Goal: Task Accomplishment & Management: Use online tool/utility

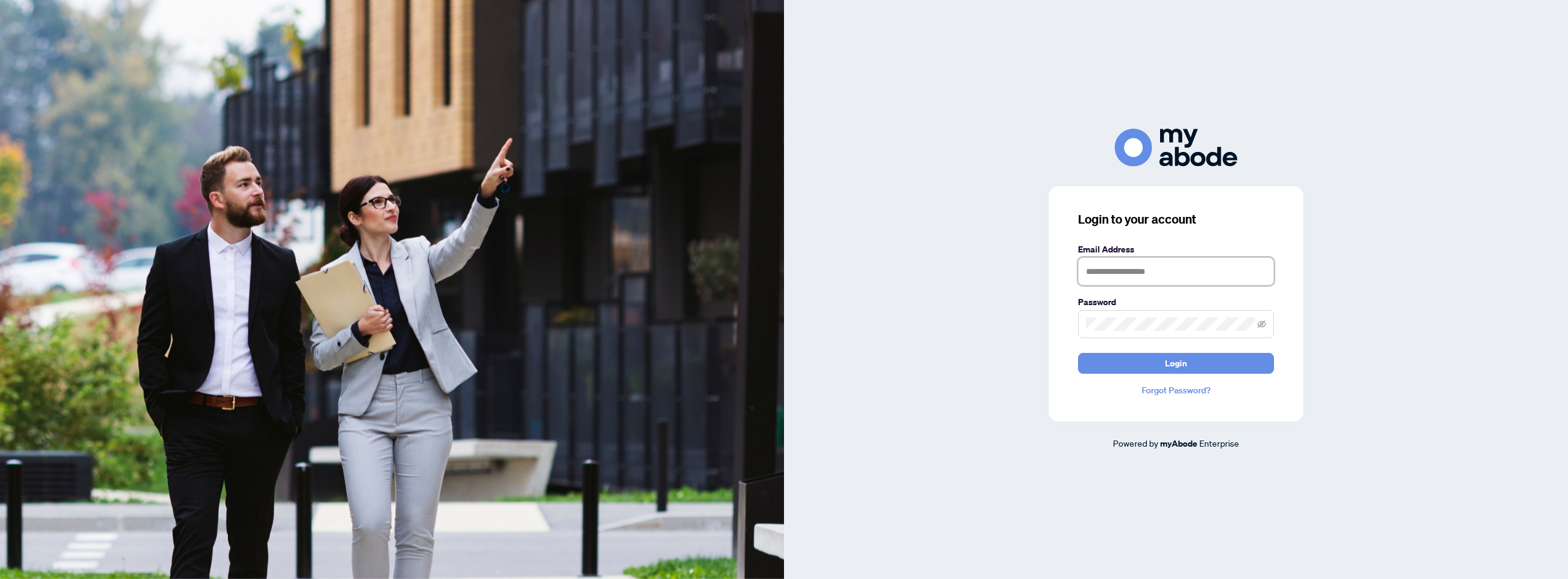
click at [1118, 274] on input "text" at bounding box center [1176, 271] width 196 height 28
click at [1049, 314] on div "Login to your account Email Address Password Login Forgot Password?" at bounding box center [1176, 304] width 255 height 235
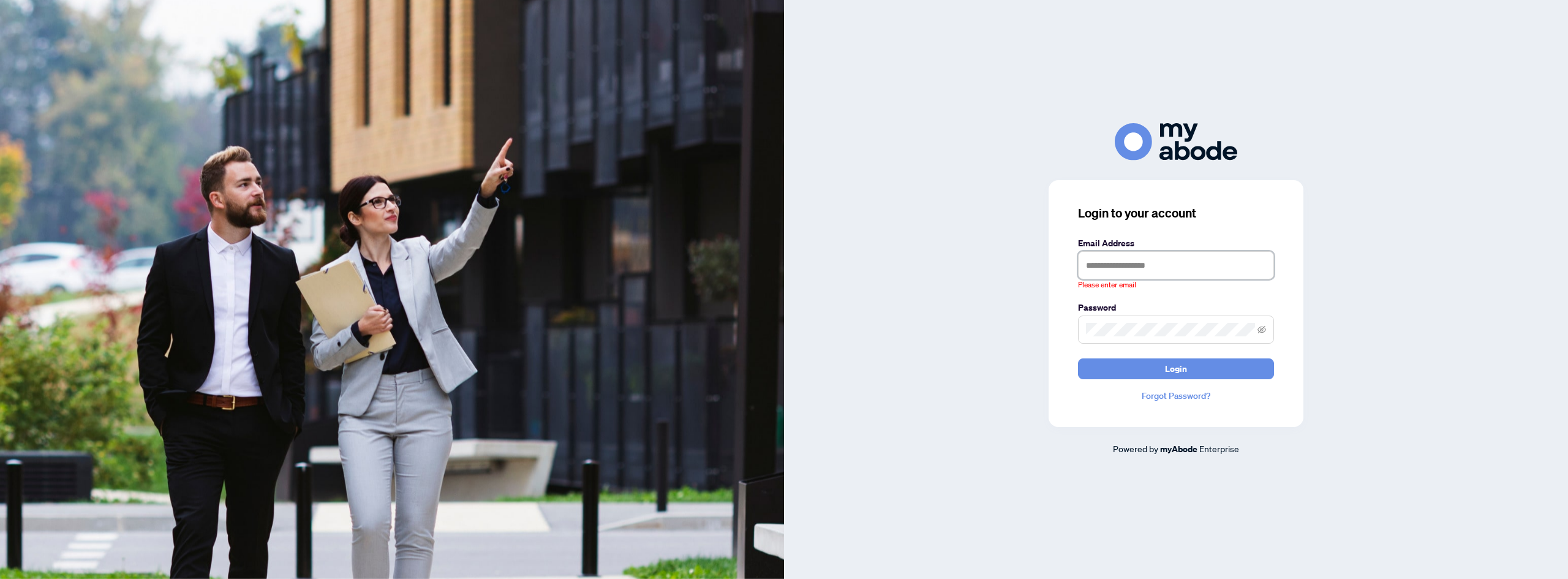
click at [1114, 269] on input "text" at bounding box center [1176, 265] width 196 height 28
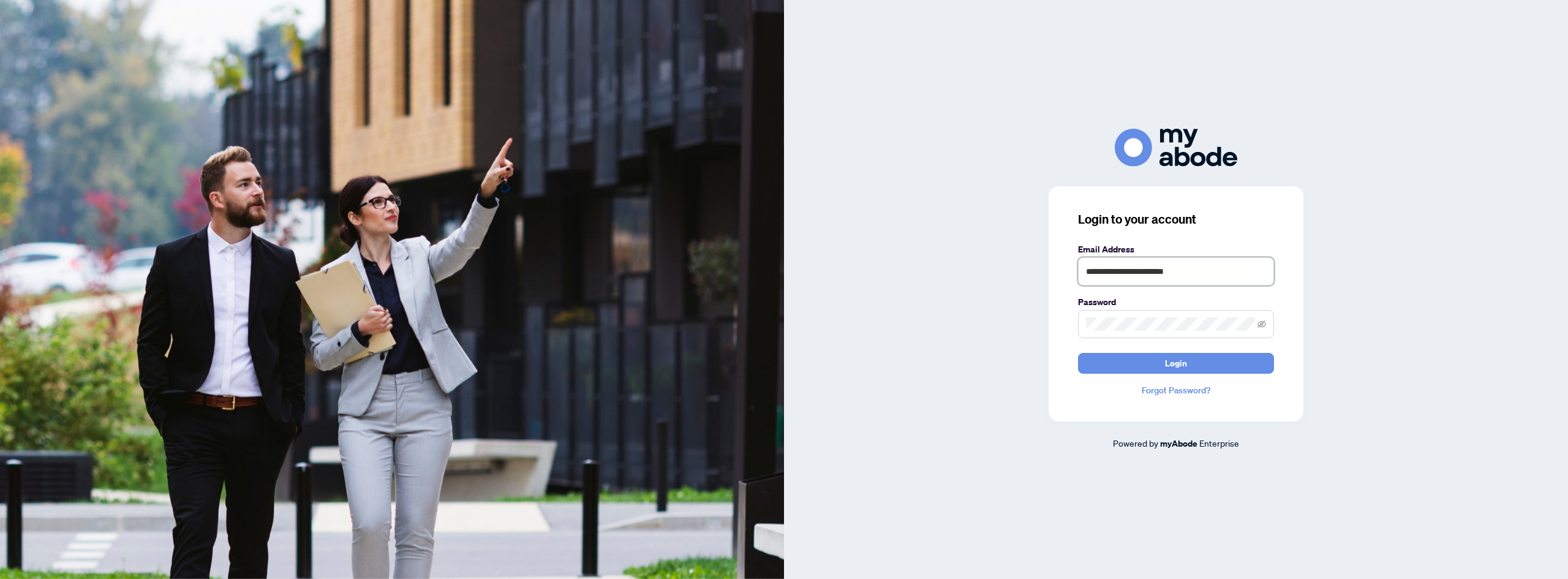
type input "**********"
click at [1078, 353] on button "Login" at bounding box center [1176, 364] width 196 height 21
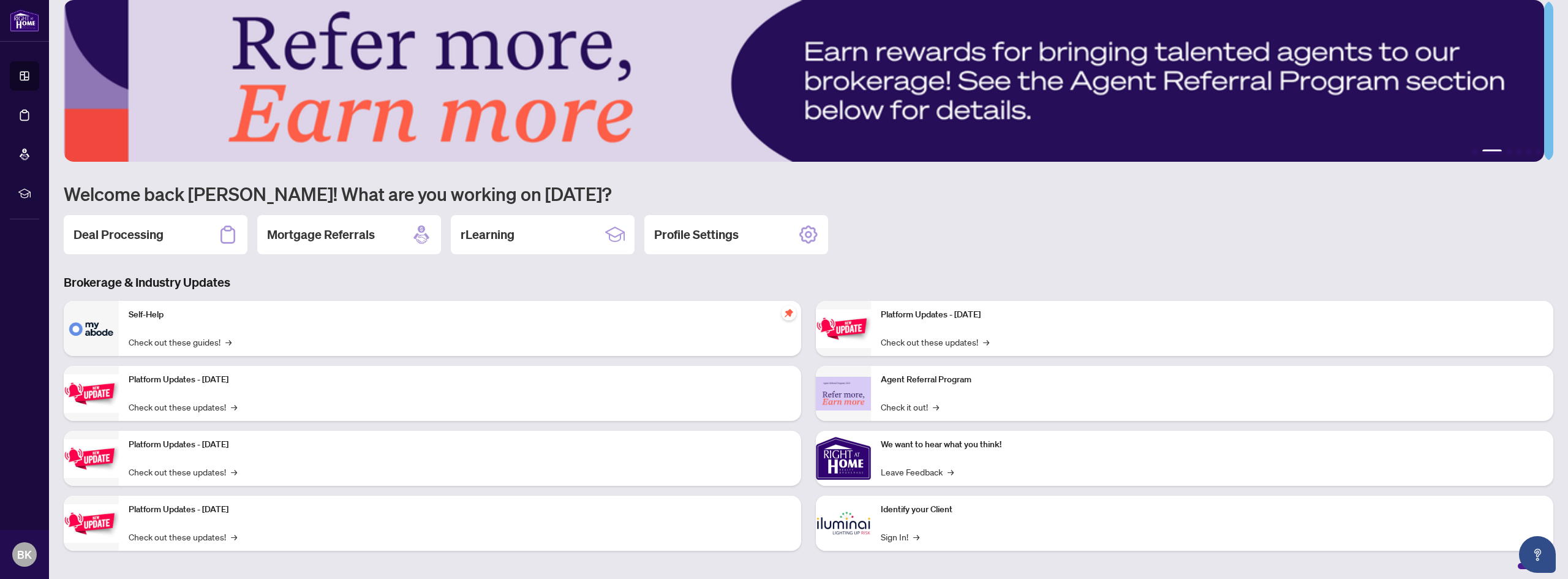
scroll to position [19, 0]
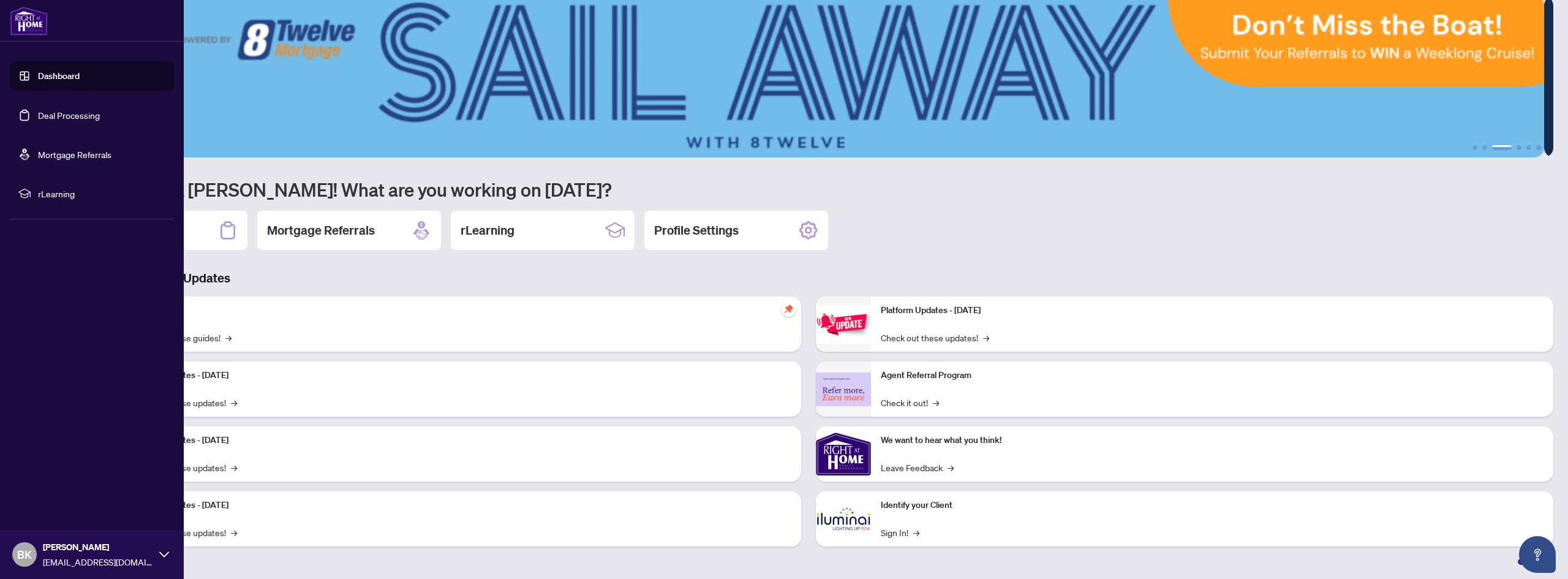
click at [57, 157] on link "Mortgage Referrals" at bounding box center [75, 154] width 74 height 11
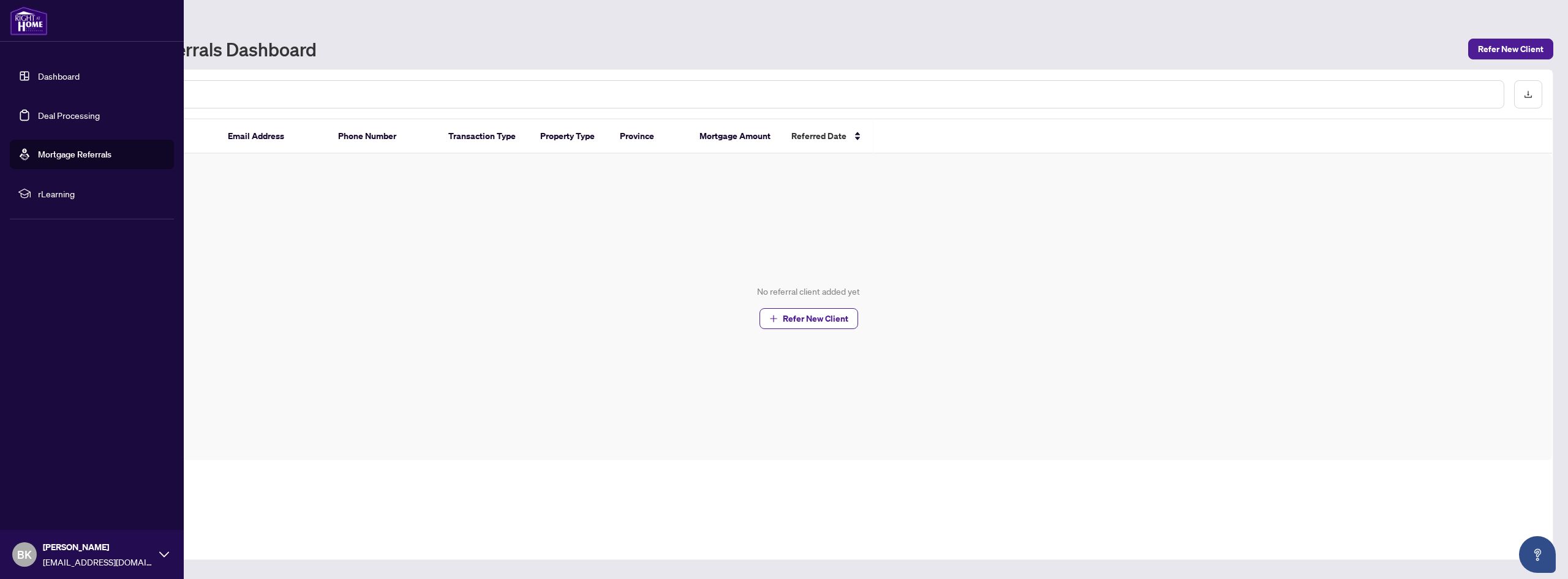
click at [49, 78] on link "Dashboard" at bounding box center [59, 76] width 41 height 11
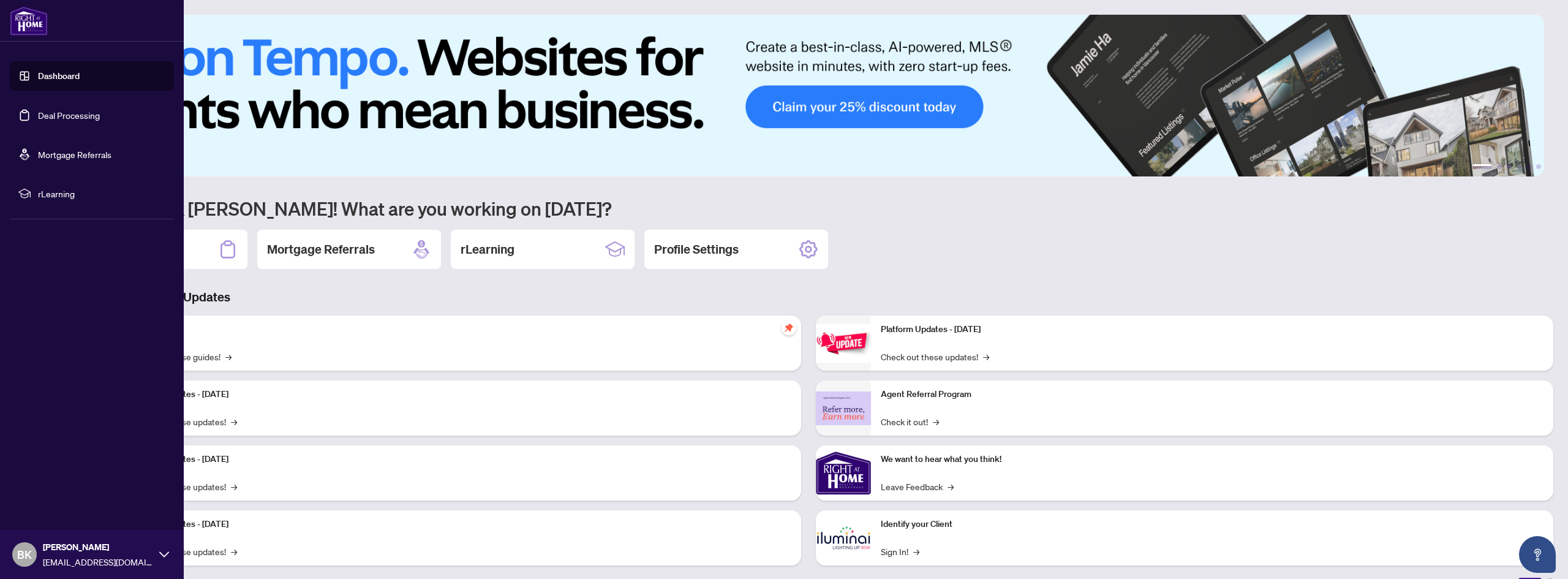
click at [57, 119] on link "Deal Processing" at bounding box center [69, 115] width 62 height 11
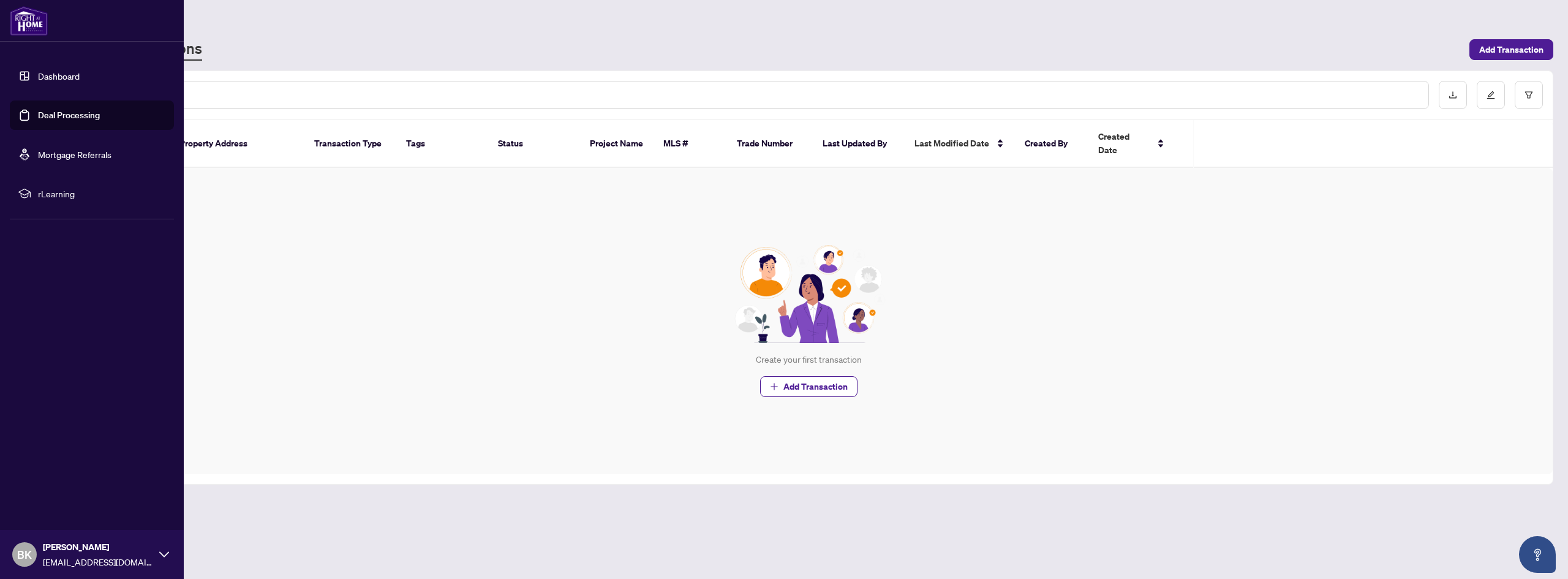
click at [63, 196] on span "rLearning" at bounding box center [102, 194] width 128 height 13
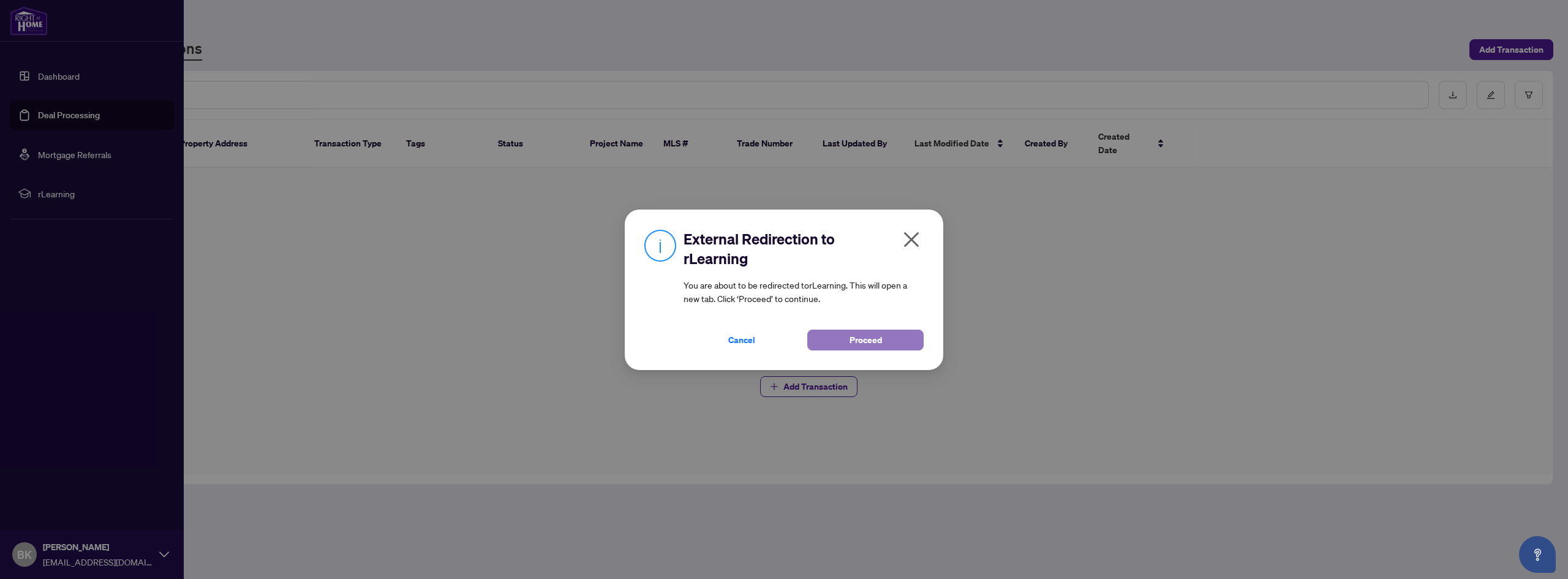
click at [862, 345] on span "Proceed" at bounding box center [866, 341] width 32 height 20
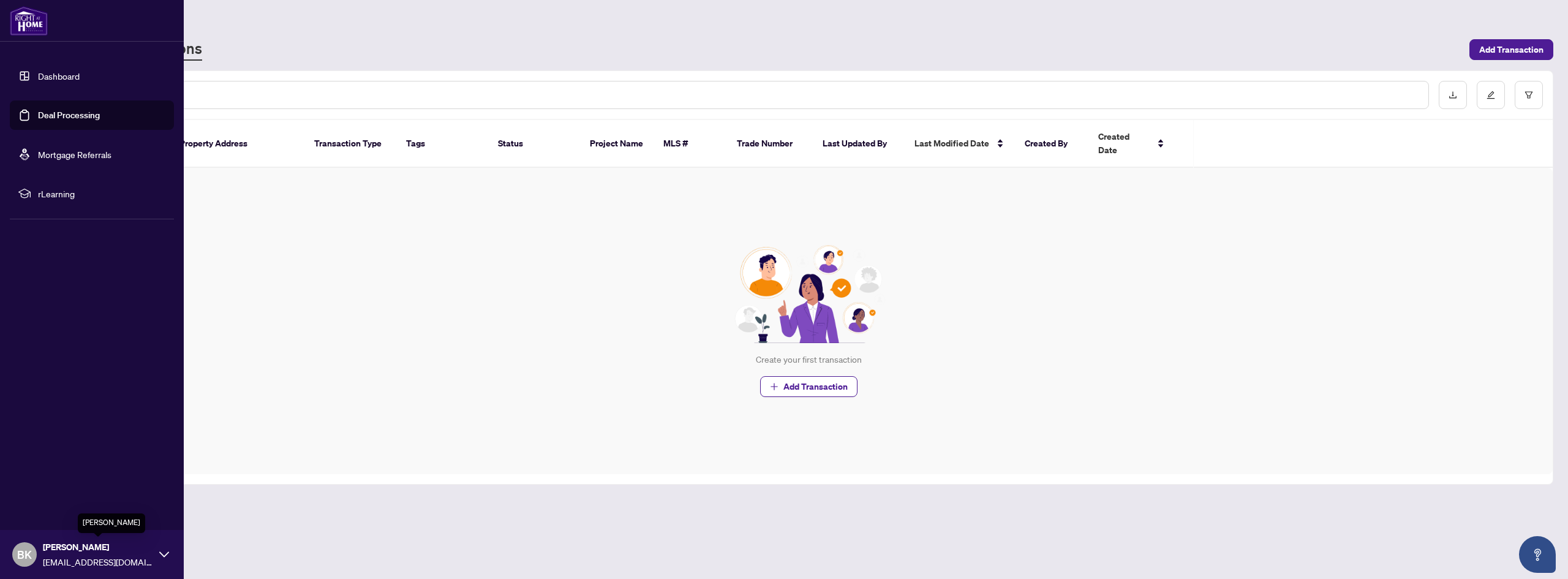
click at [128, 549] on span "[PERSON_NAME]" at bounding box center [98, 547] width 111 height 13
click at [43, 475] on span "Logout" at bounding box center [49, 482] width 28 height 20
